Goal: Navigation & Orientation: Find specific page/section

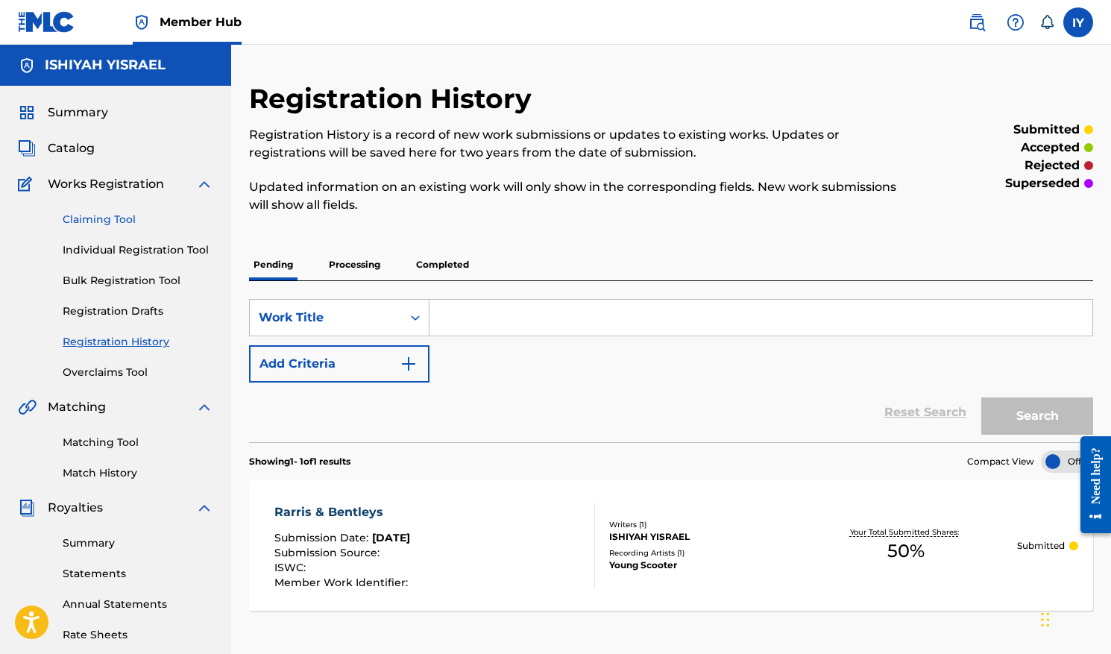
click at [111, 221] on link "Claiming Tool" at bounding box center [138, 220] width 151 height 16
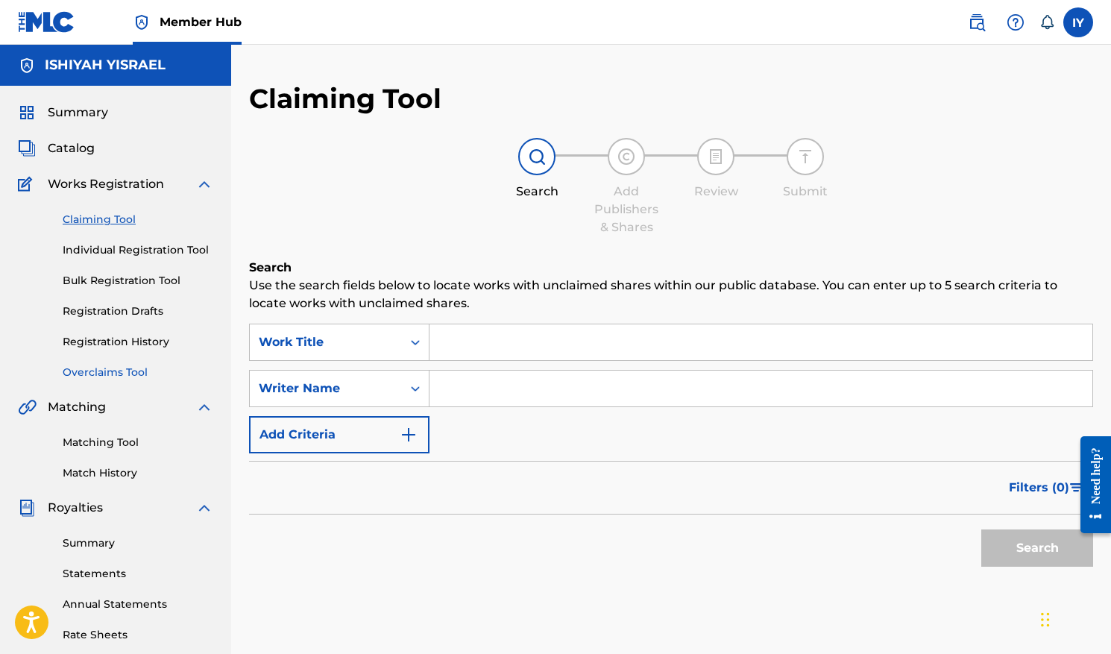
click at [104, 370] on link "Overclaims Tool" at bounding box center [138, 373] width 151 height 16
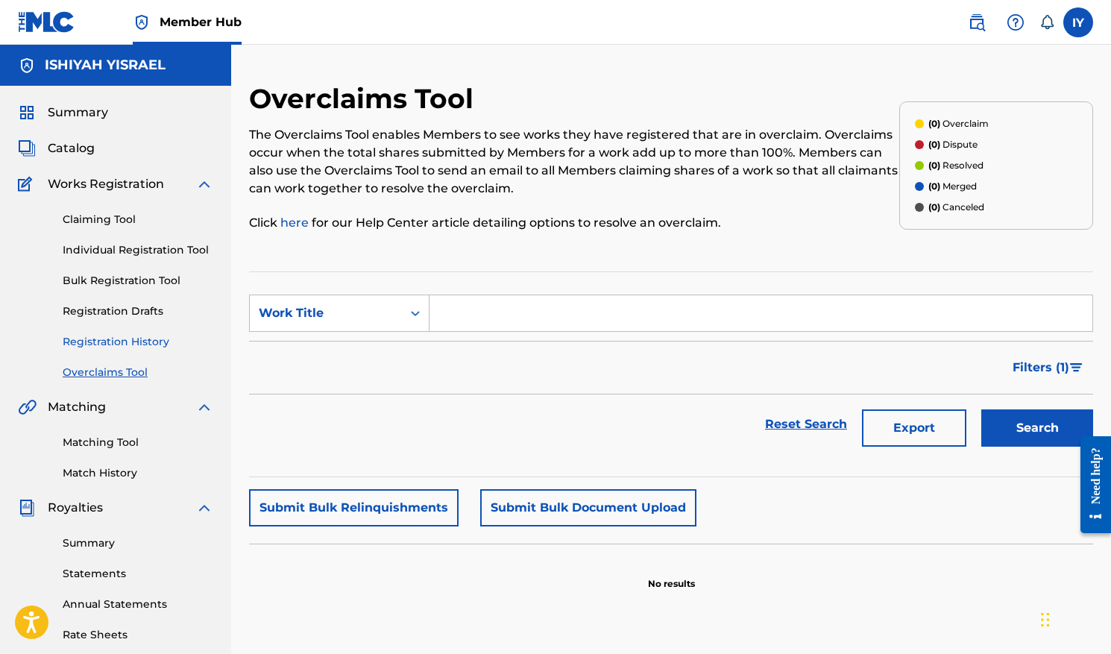
click at [119, 344] on link "Registration History" at bounding box center [138, 342] width 151 height 16
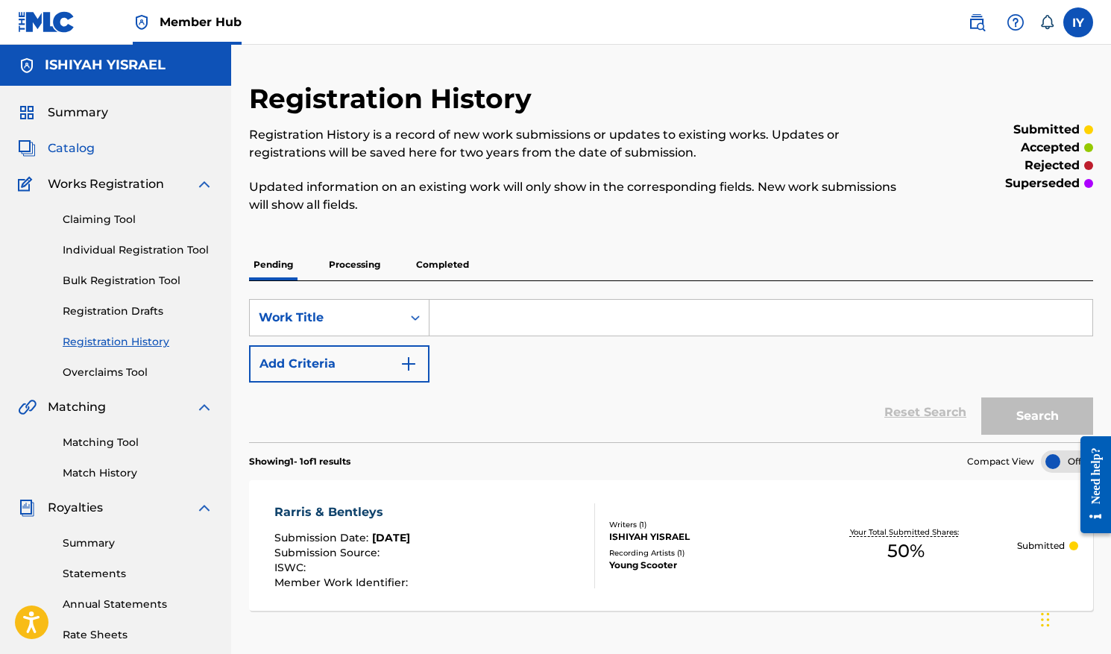
click at [73, 151] on span "Catalog" at bounding box center [71, 148] width 47 height 18
